Goal: Task Accomplishment & Management: Use online tool/utility

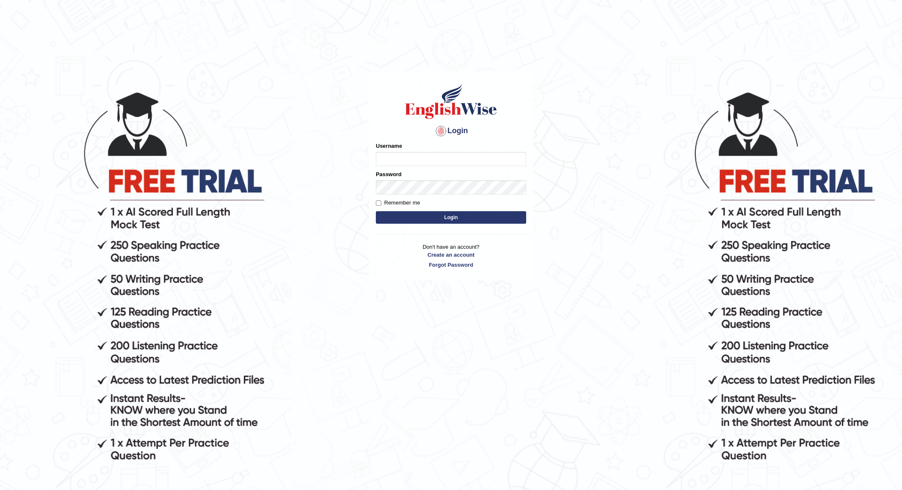
type input "JOLITA04"
click at [493, 219] on button "Login" at bounding box center [451, 217] width 150 height 13
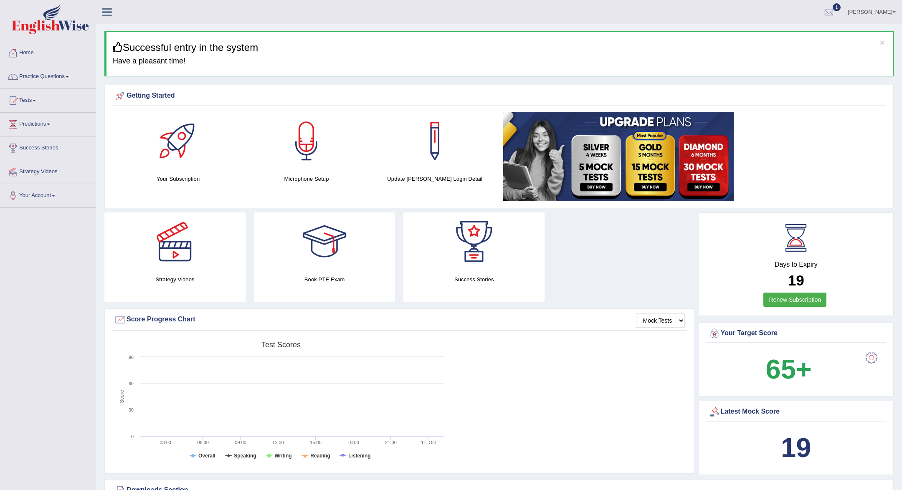
click at [58, 105] on link "Tests" at bounding box center [47, 99] width 95 height 21
click at [48, 132] on link "Take Mock Test" at bounding box center [54, 134] width 78 height 15
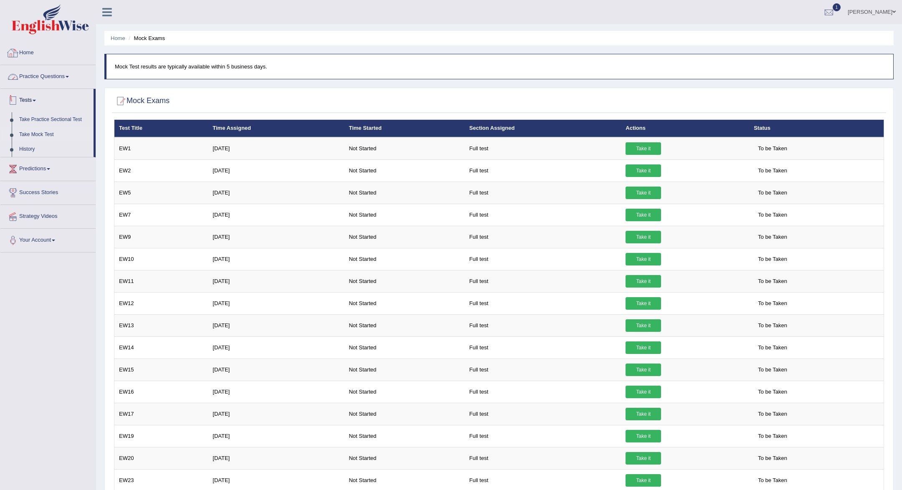
click at [29, 45] on link "Home" at bounding box center [47, 51] width 95 height 21
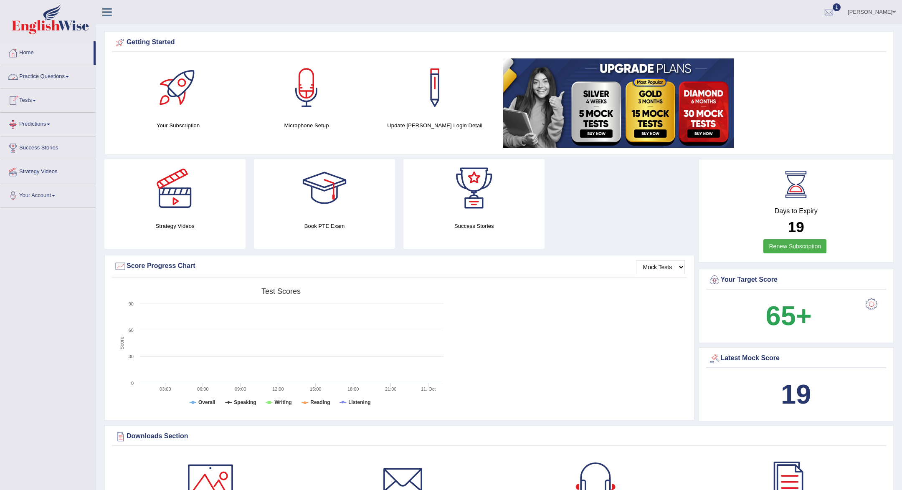
click at [36, 96] on link "Tests" at bounding box center [47, 99] width 95 height 21
click at [41, 130] on link "Take Mock Test" at bounding box center [54, 134] width 78 height 15
